Goal: Find specific page/section: Find specific page/section

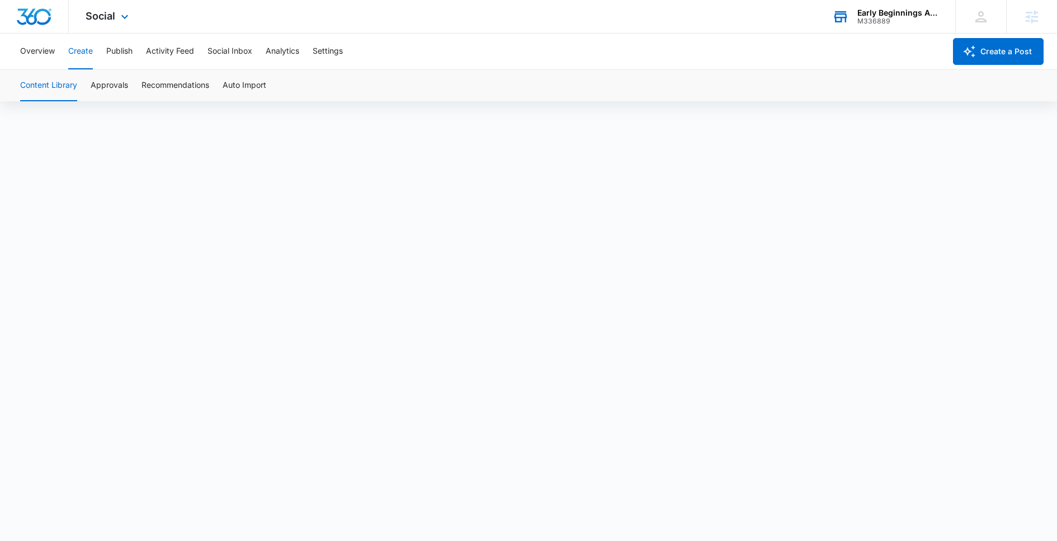
click at [877, 11] on div "Early Beginnings Academy" at bounding box center [899, 12] width 82 height 9
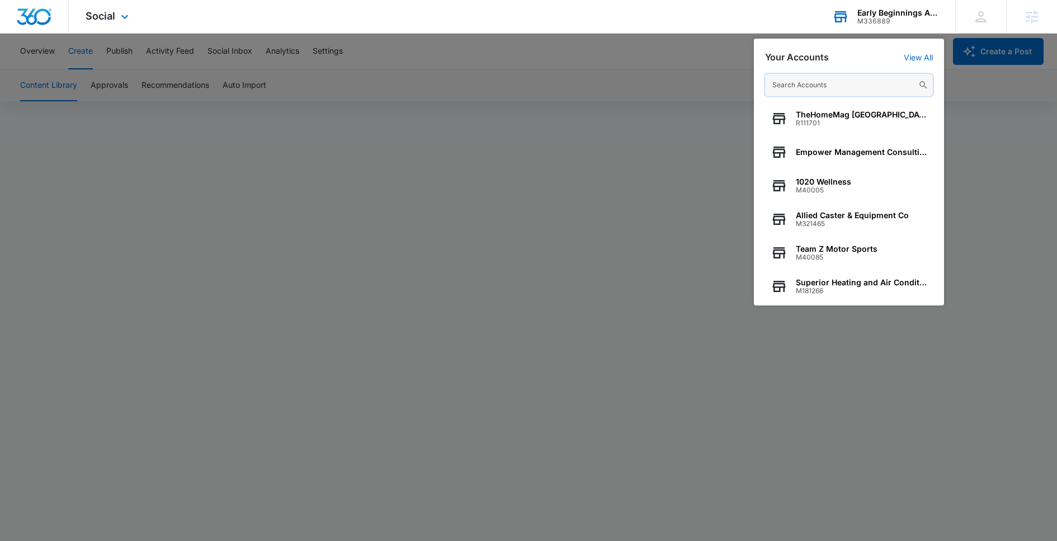
paste input "M339125"
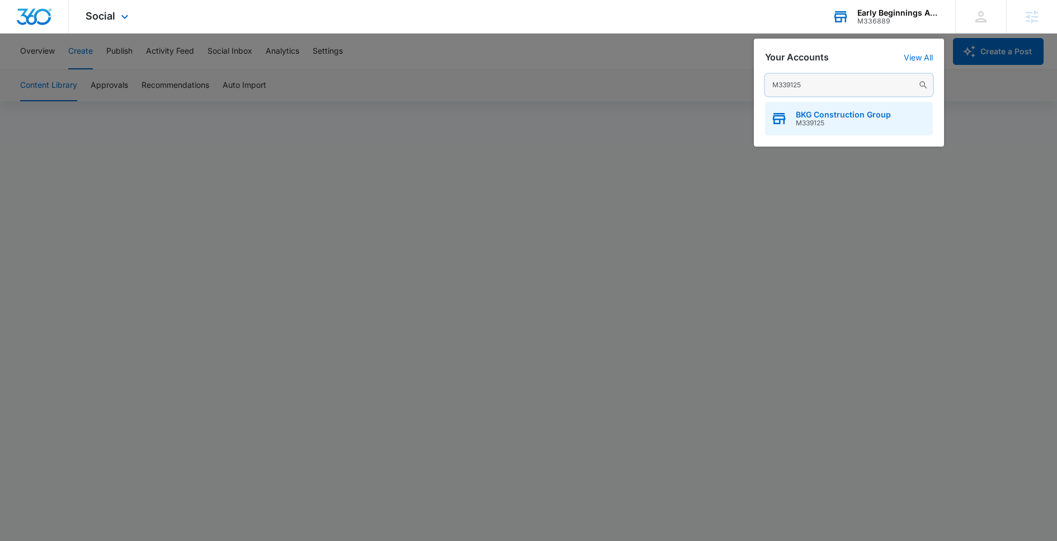
type input "M339125"
click at [804, 125] on span "M339125" at bounding box center [843, 123] width 95 height 8
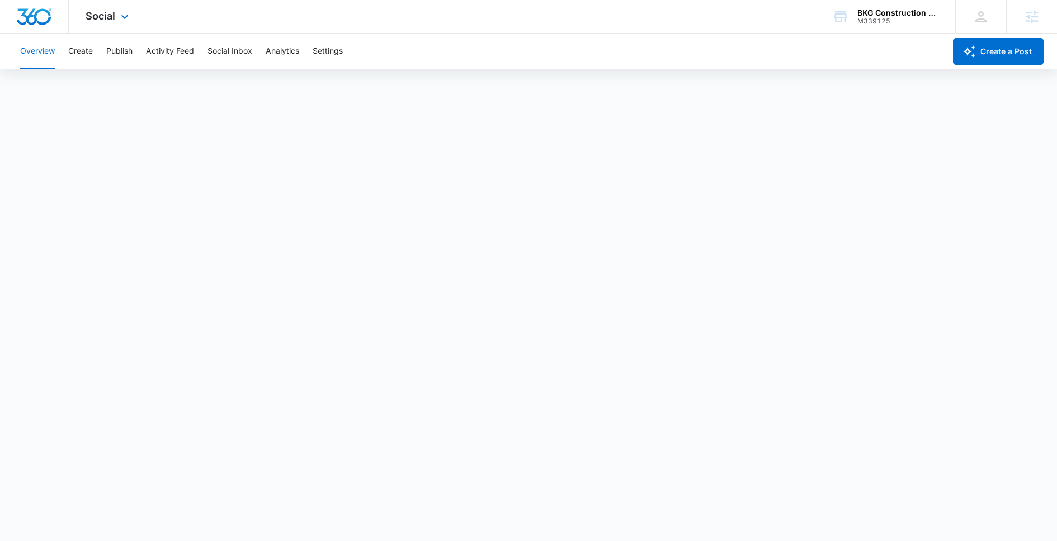
click at [97, 27] on div "Social Apps Reputation Websites Forms CRM Email Social Content Ads Intelligence…" at bounding box center [108, 16] width 79 height 33
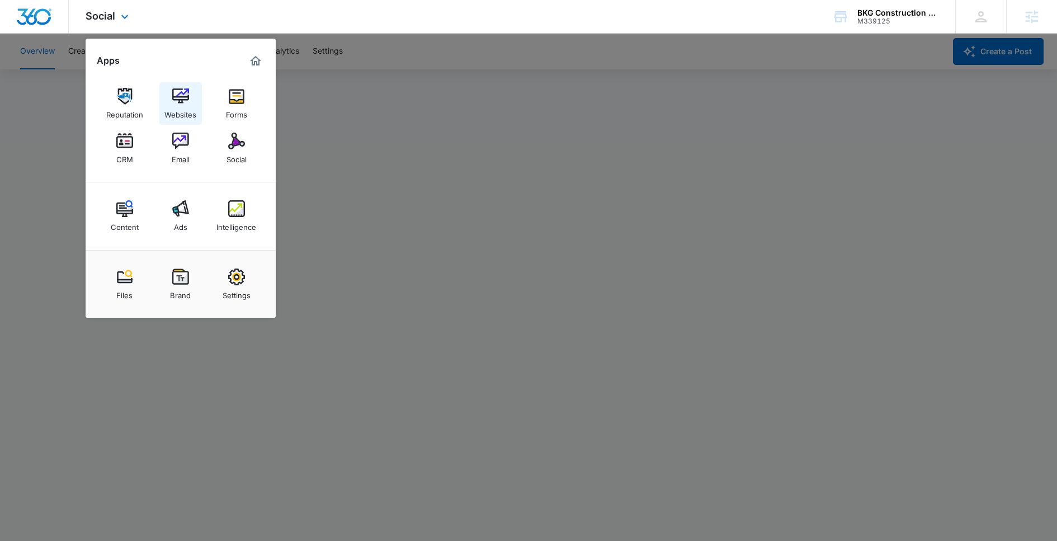
click at [183, 100] on img at bounding box center [180, 96] width 17 height 17
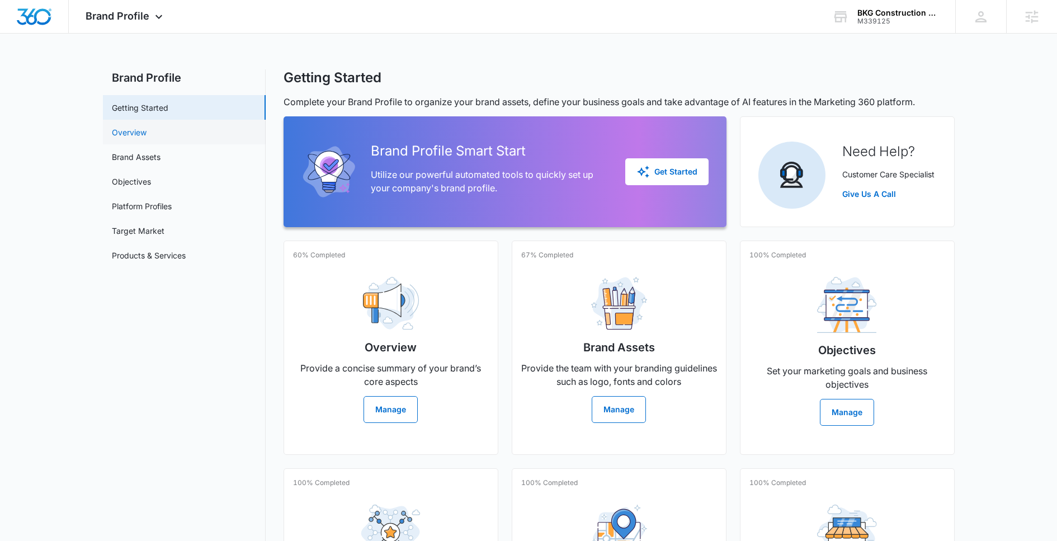
click at [147, 138] on link "Overview" at bounding box center [129, 132] width 35 height 12
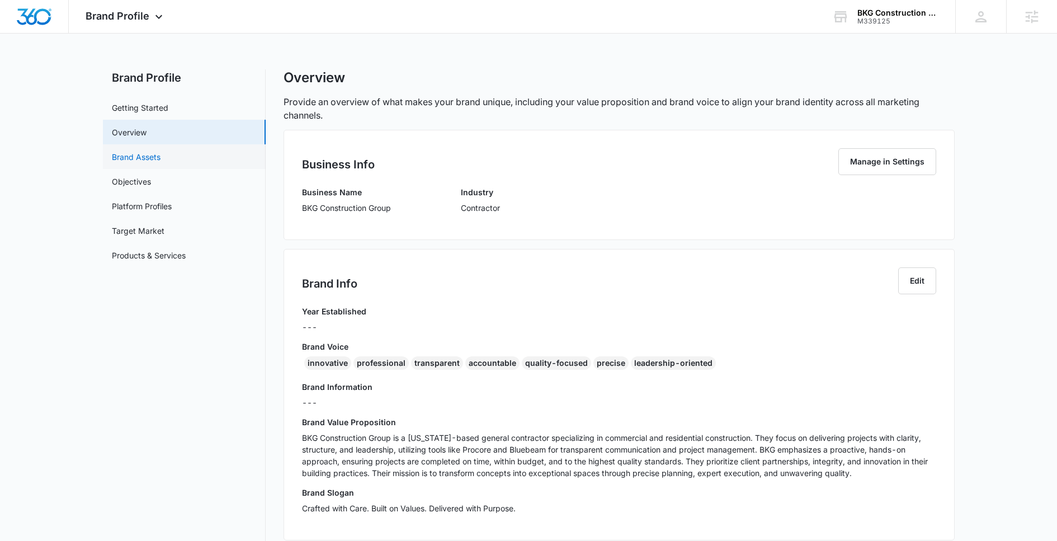
click at [161, 163] on link "Brand Assets" at bounding box center [136, 157] width 49 height 12
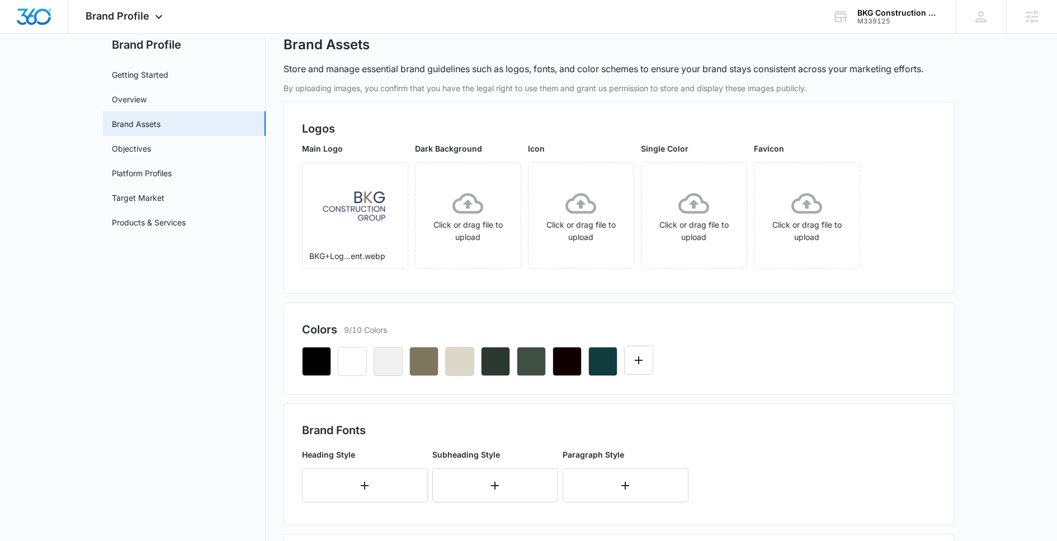
scroll to position [18, 0]
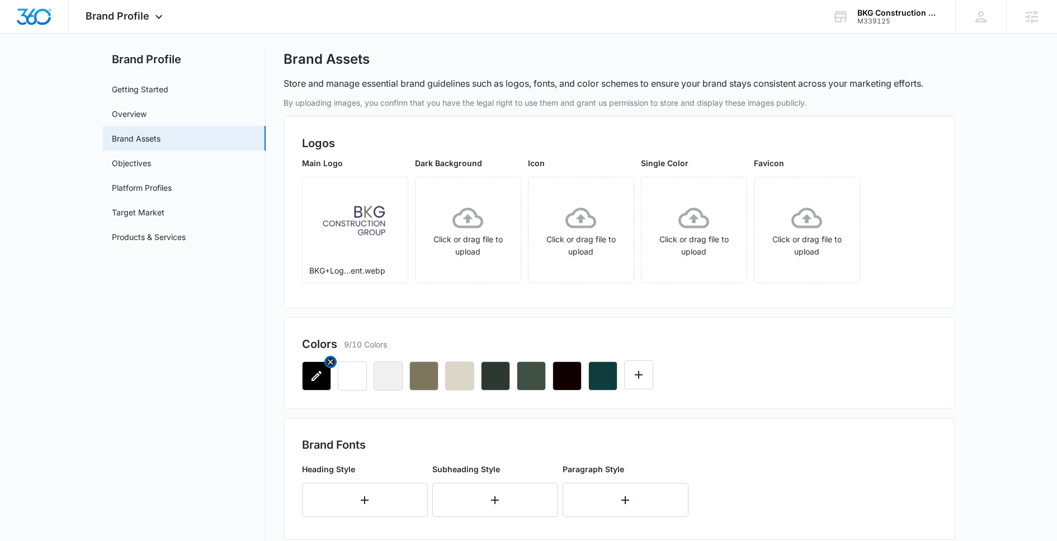
click at [312, 382] on button "button" at bounding box center [316, 375] width 29 height 29
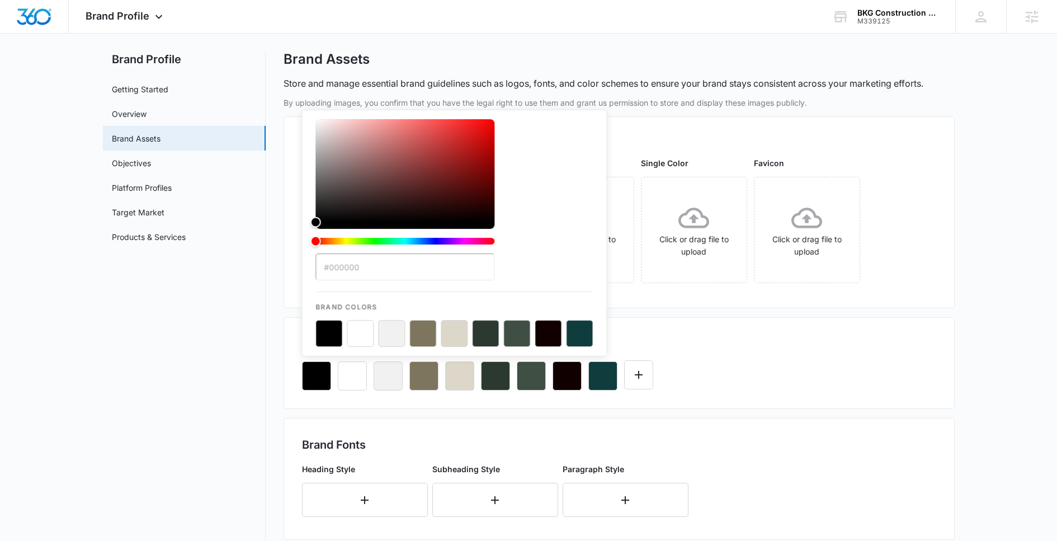
click at [265, 387] on nav "Brand Profile Getting Started Overview Brand Assets Objectives Platform Profile…" at bounding box center [184, 495] width 163 height 889
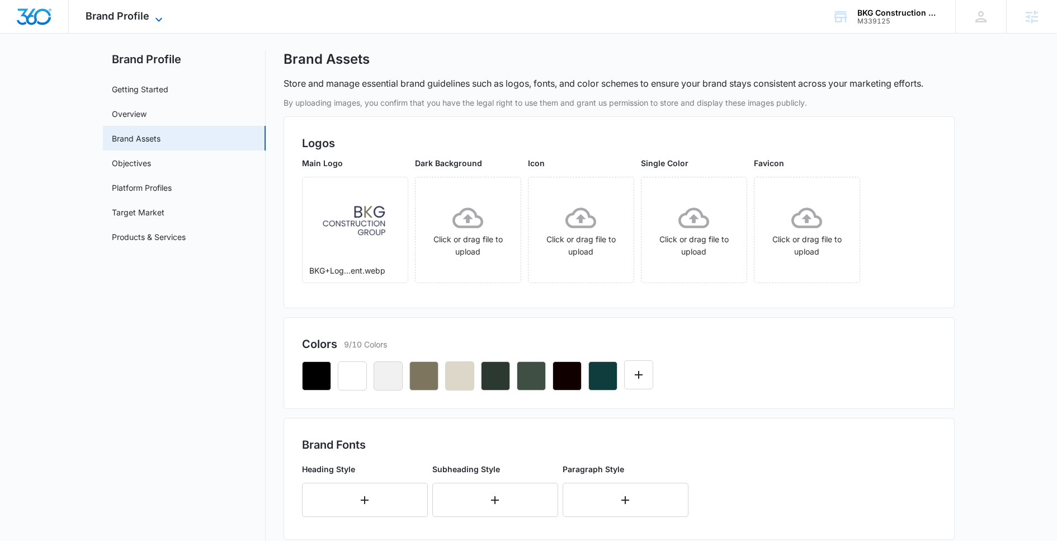
click at [143, 17] on span "Brand Profile" at bounding box center [118, 16] width 64 height 12
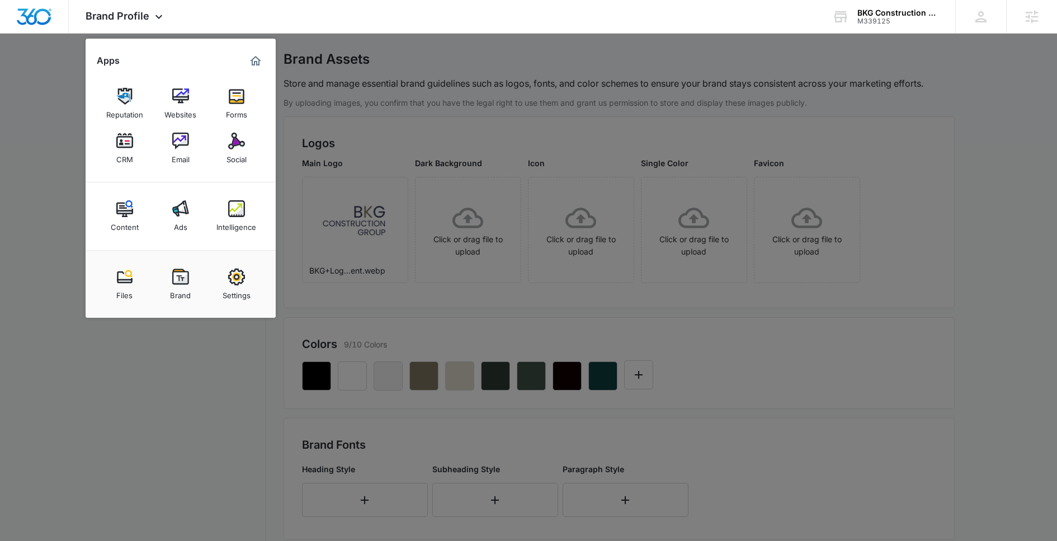
click at [247, 498] on div at bounding box center [528, 270] width 1057 height 541
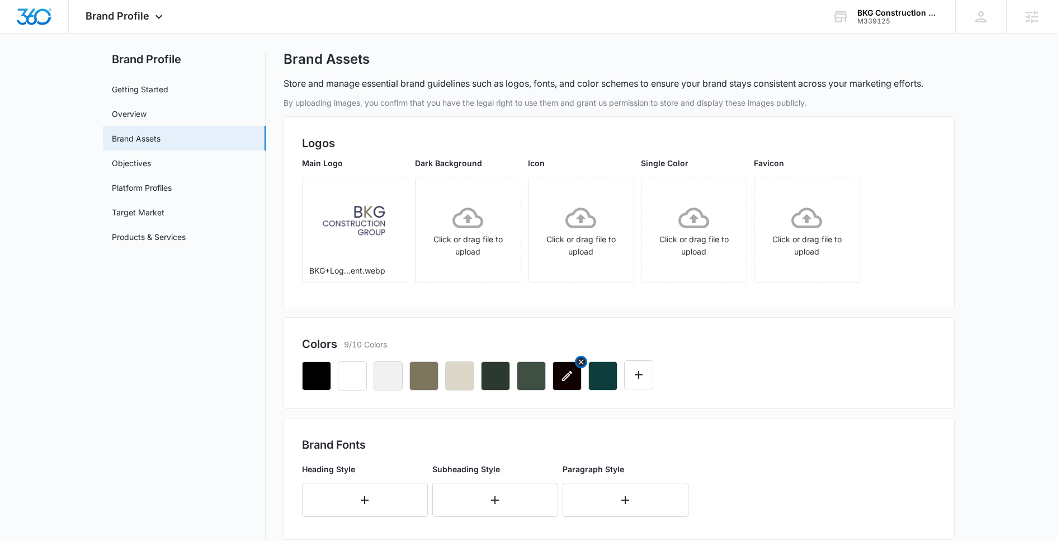
click at [568, 380] on icon "button" at bounding box center [567, 375] width 13 height 13
click at [245, 390] on nav "Brand Profile Getting Started Overview Brand Assets Objectives Platform Profile…" at bounding box center [184, 495] width 163 height 889
click at [128, 19] on span "Brand Profile" at bounding box center [118, 16] width 64 height 12
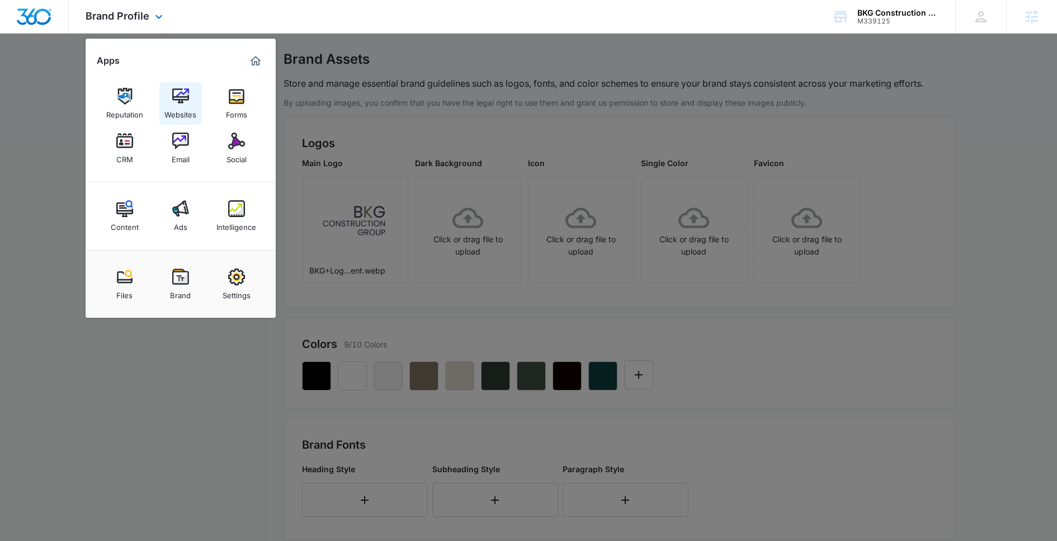
click at [170, 102] on link "Websites" at bounding box center [180, 103] width 43 height 43
